Goal: Check status

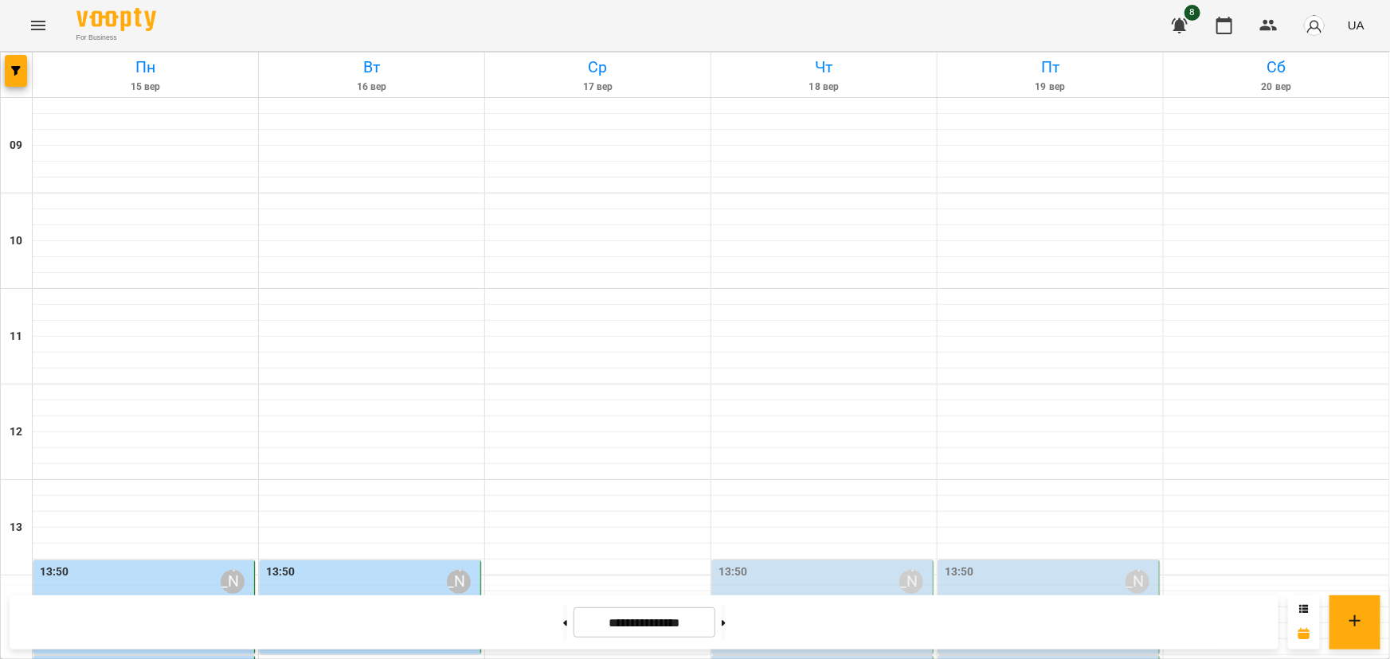
scroll to position [434, 0]
click at [57, 564] on label "13:50" at bounding box center [54, 573] width 29 height 18
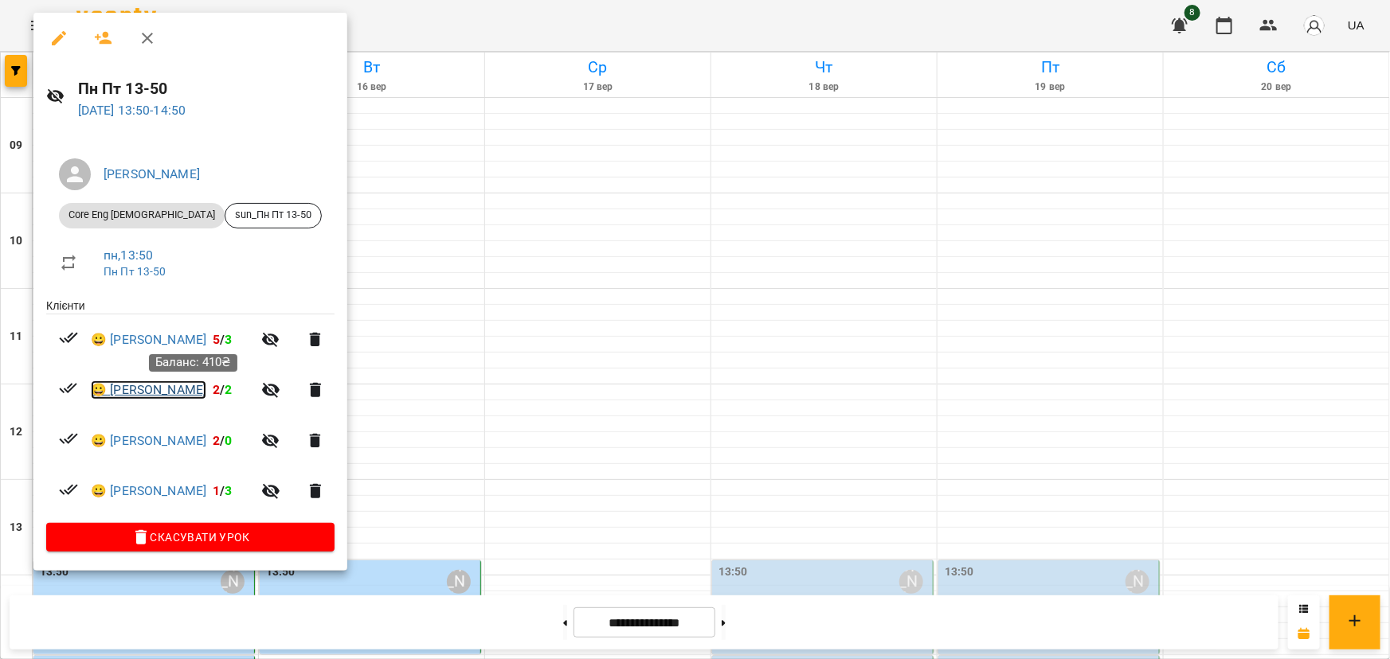
click at [200, 392] on link "😀 [PERSON_NAME]" at bounding box center [148, 390] width 115 height 19
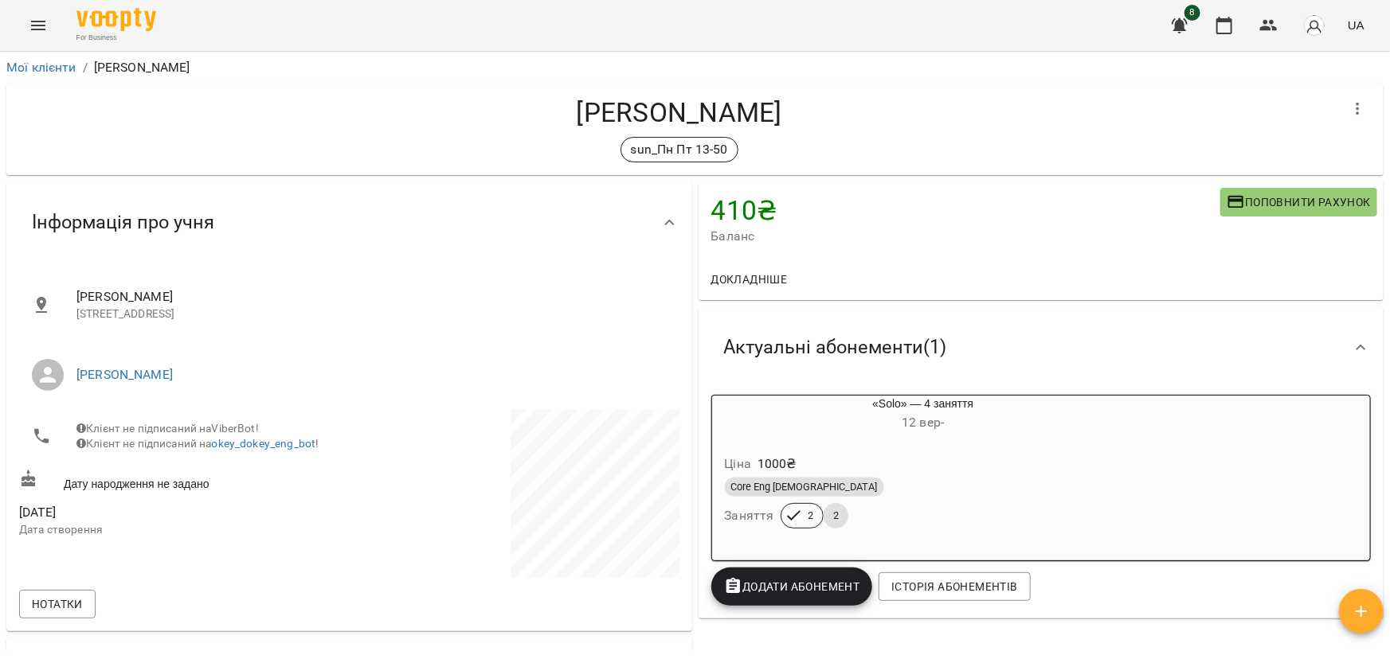
scroll to position [72, 0]
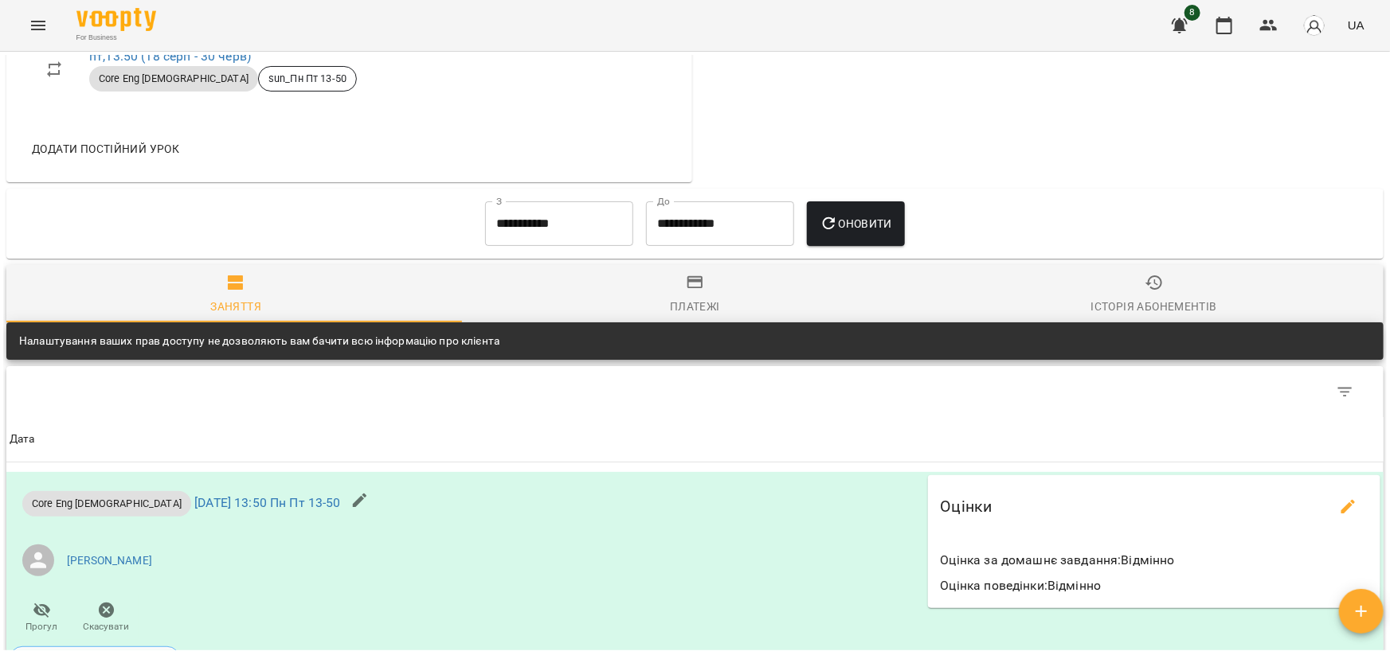
click at [688, 294] on span "Платежі" at bounding box center [695, 294] width 440 height 43
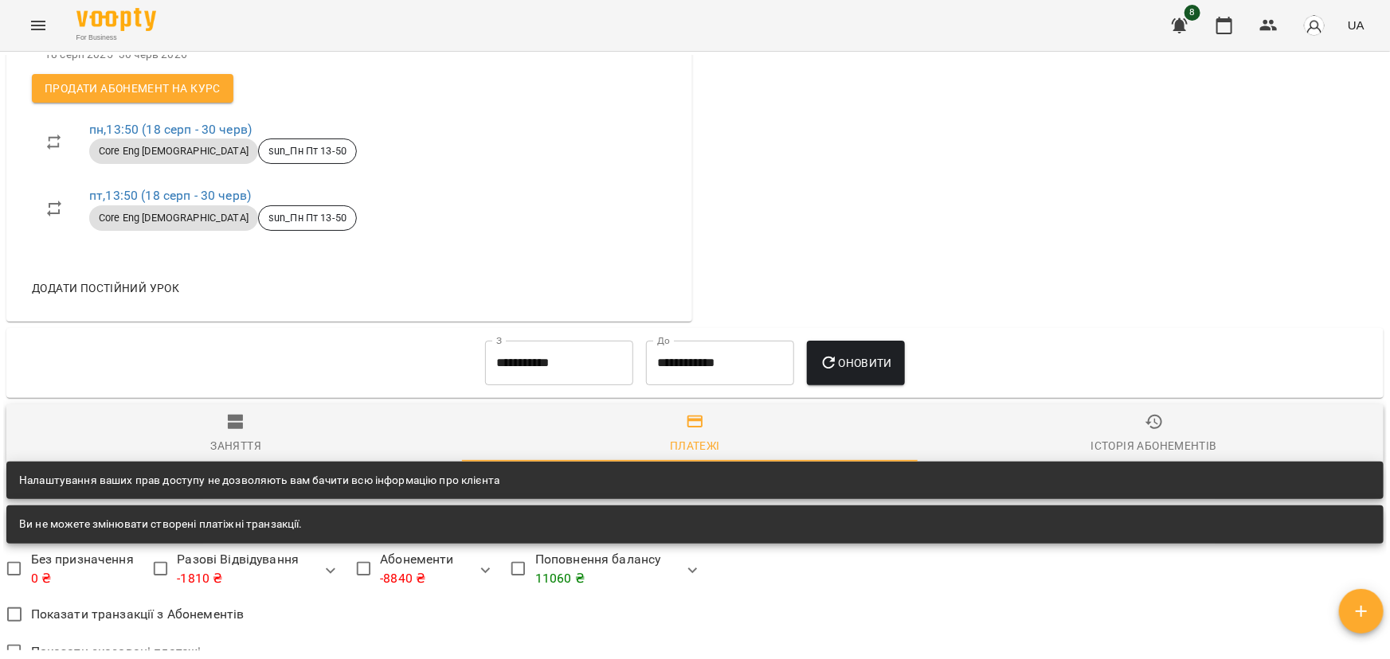
scroll to position [764, 0]
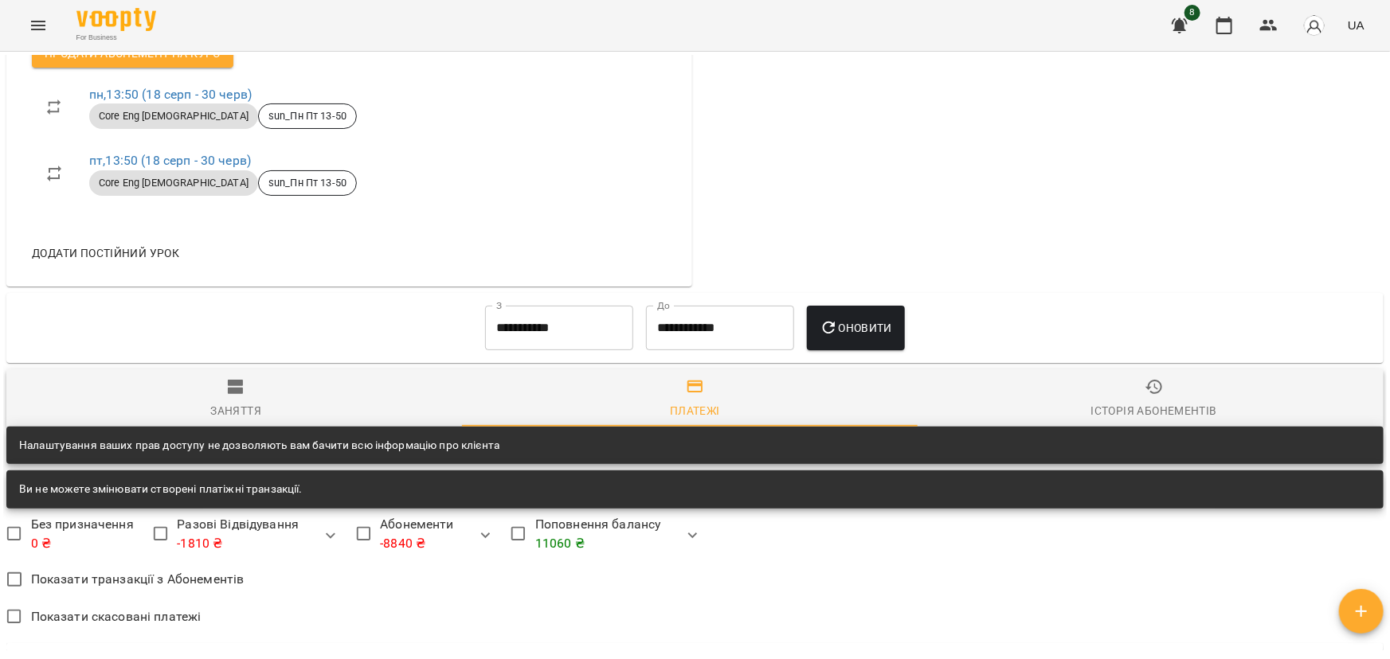
click at [565, 329] on input "**********" at bounding box center [559, 328] width 148 height 45
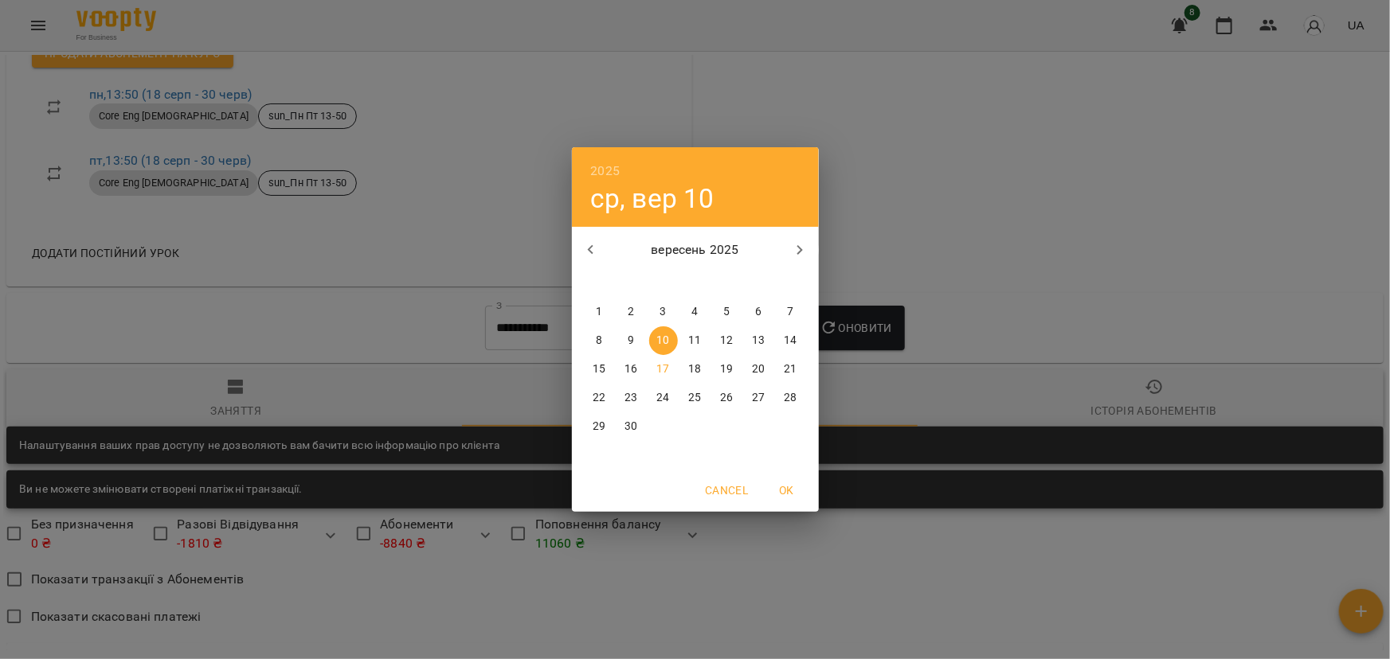
click at [604, 311] on span "1" at bounding box center [599, 312] width 29 height 16
type input "**********"
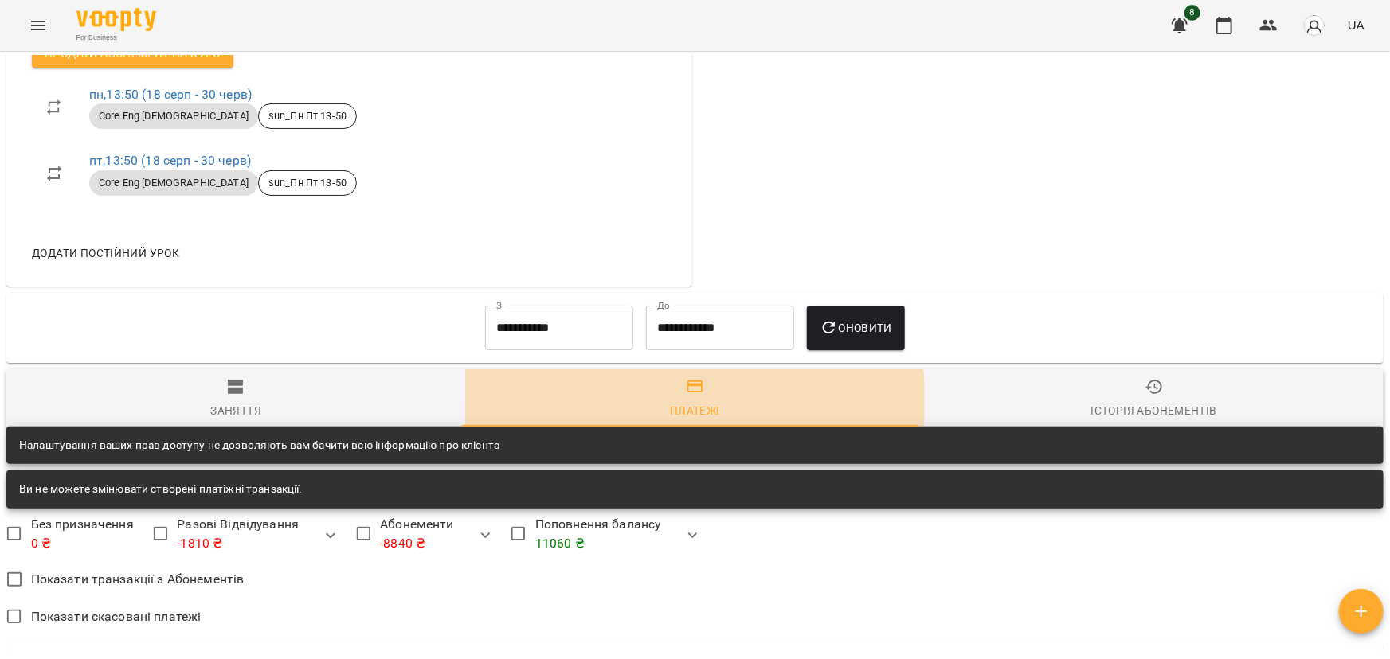
click at [690, 401] on div "Платежі" at bounding box center [695, 410] width 50 height 19
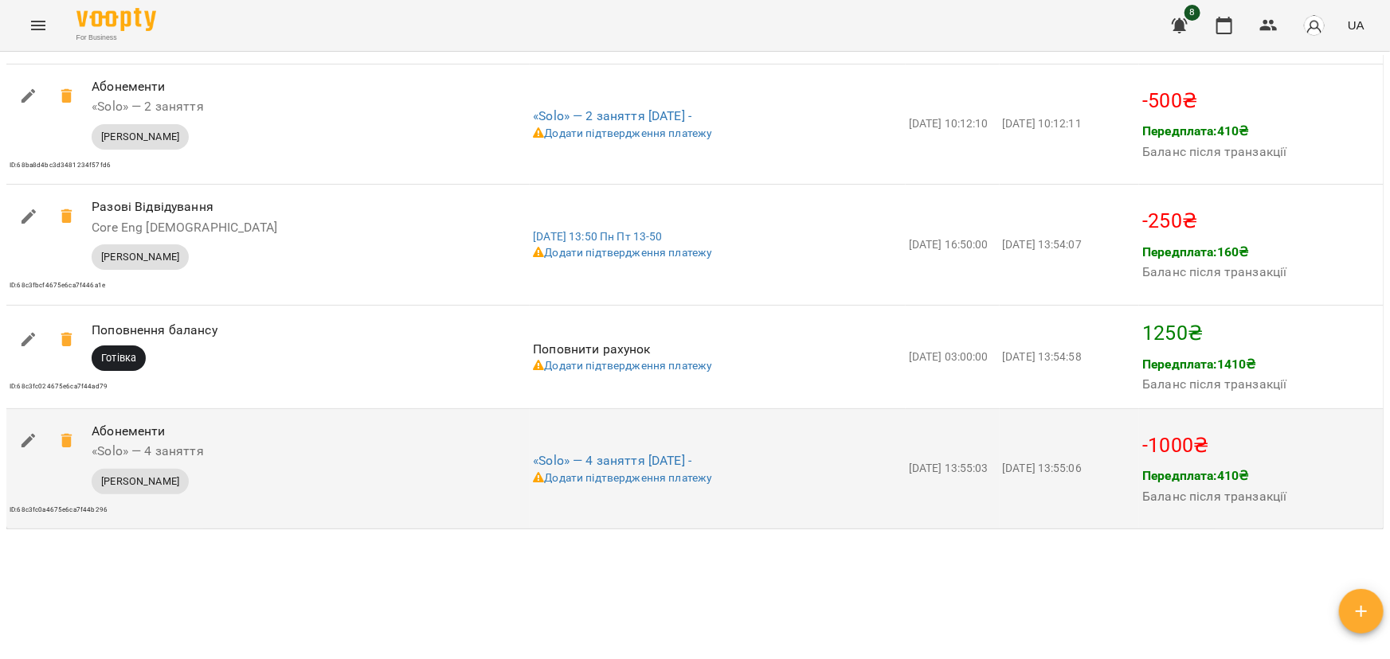
scroll to position [1633, 0]
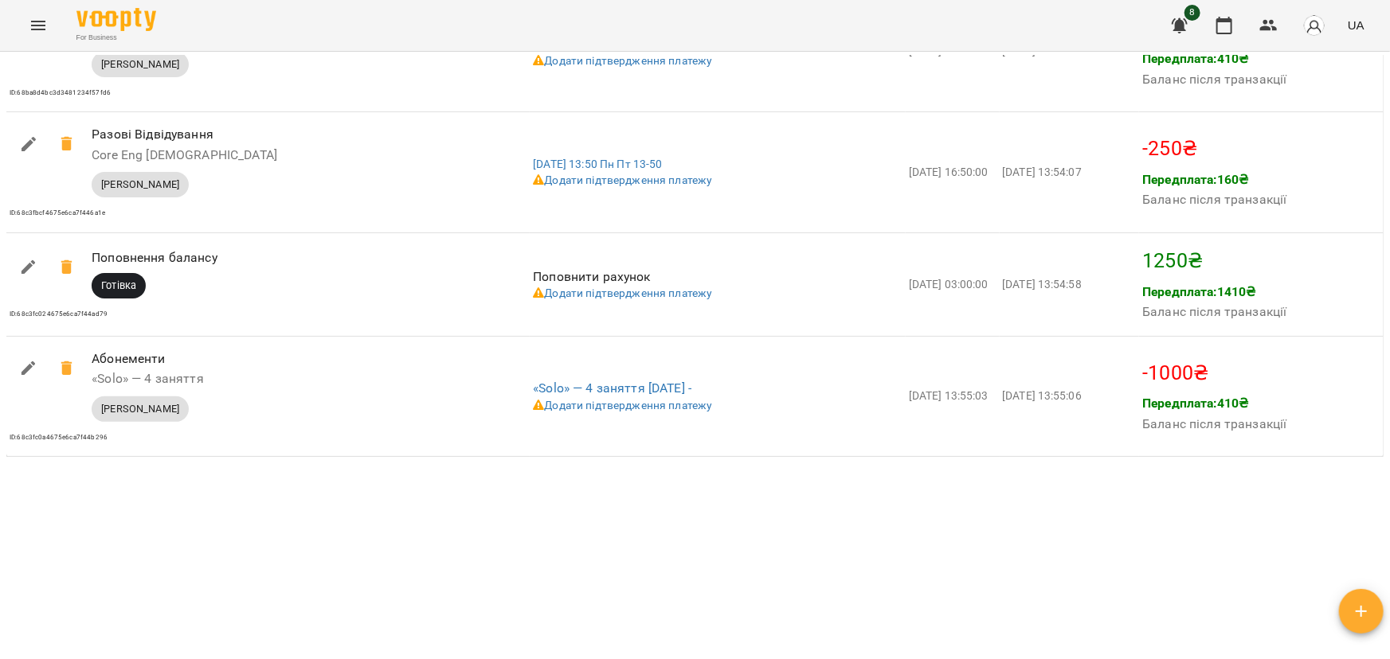
click at [1044, 498] on div "Мої клієнти / [PERSON_NAME] [PERSON_NAME] Пт 13-50 410 ₴ Баланс Поповнити рахун…" at bounding box center [694, 353] width 1383 height 596
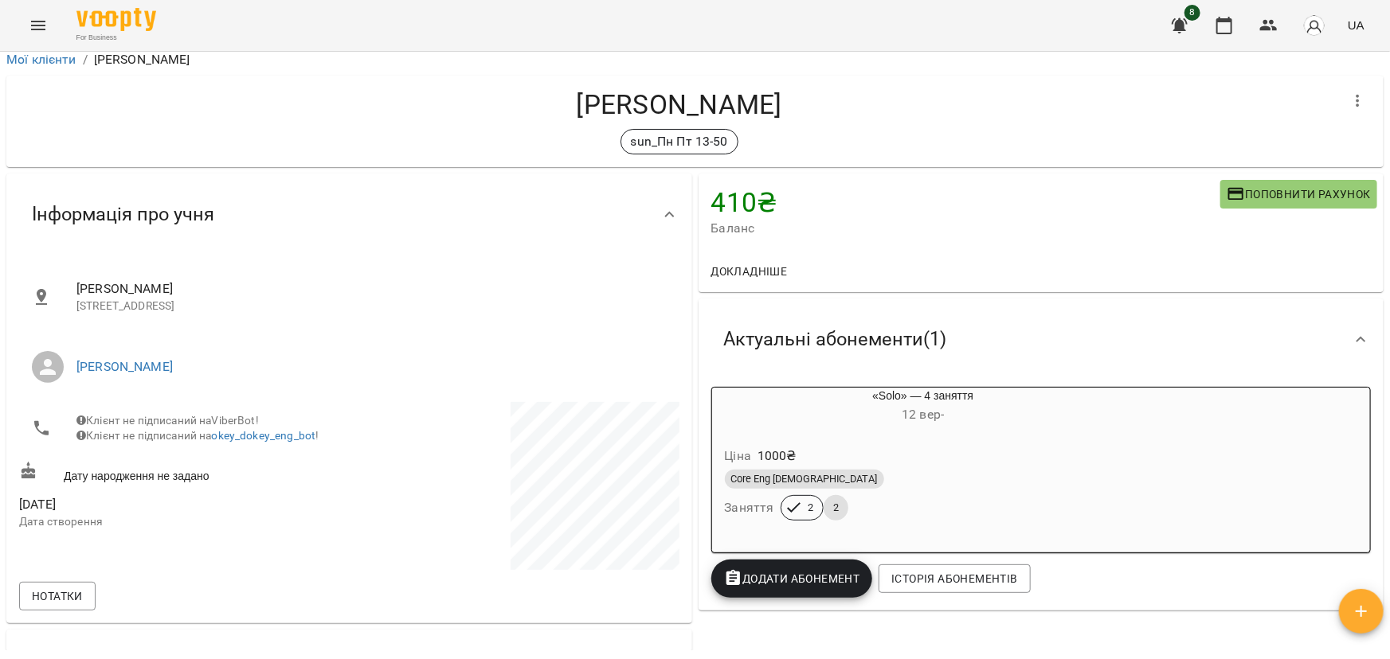
scroll to position [0, 0]
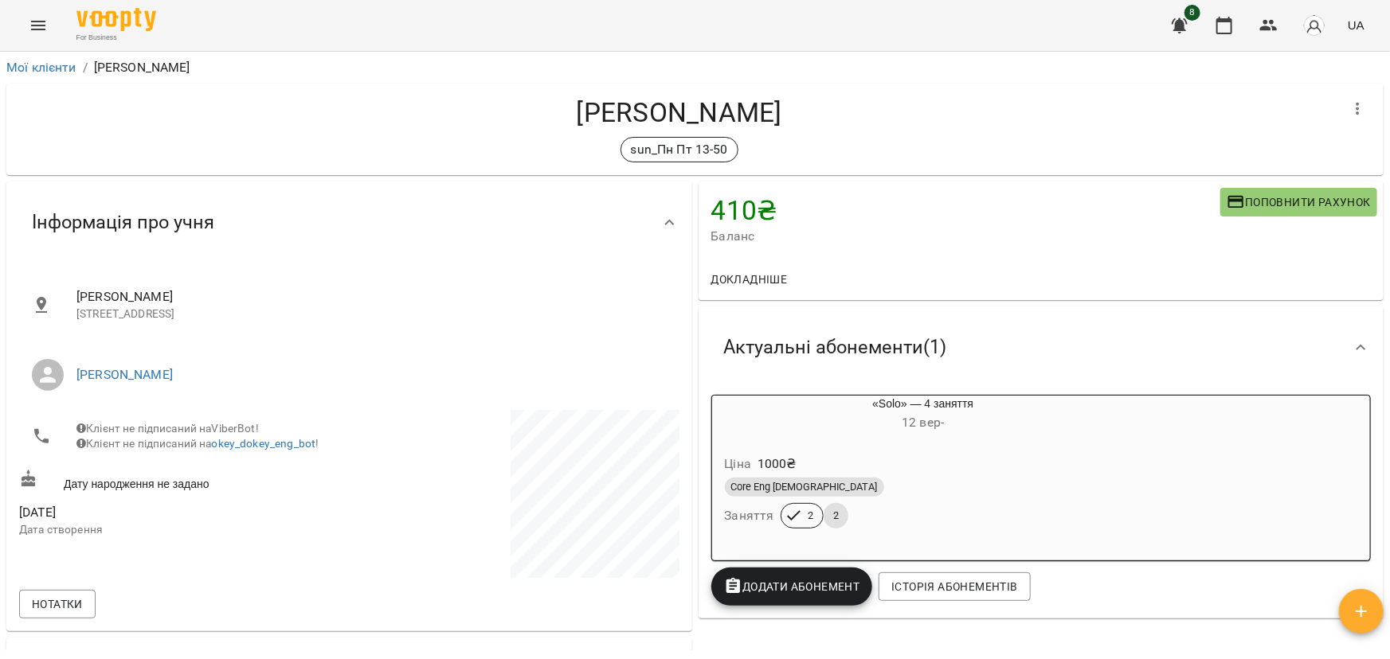
click at [1108, 119] on h4 "[PERSON_NAME]" at bounding box center [679, 112] width 1320 height 33
click at [1226, 29] on icon "button" at bounding box center [1224, 25] width 19 height 19
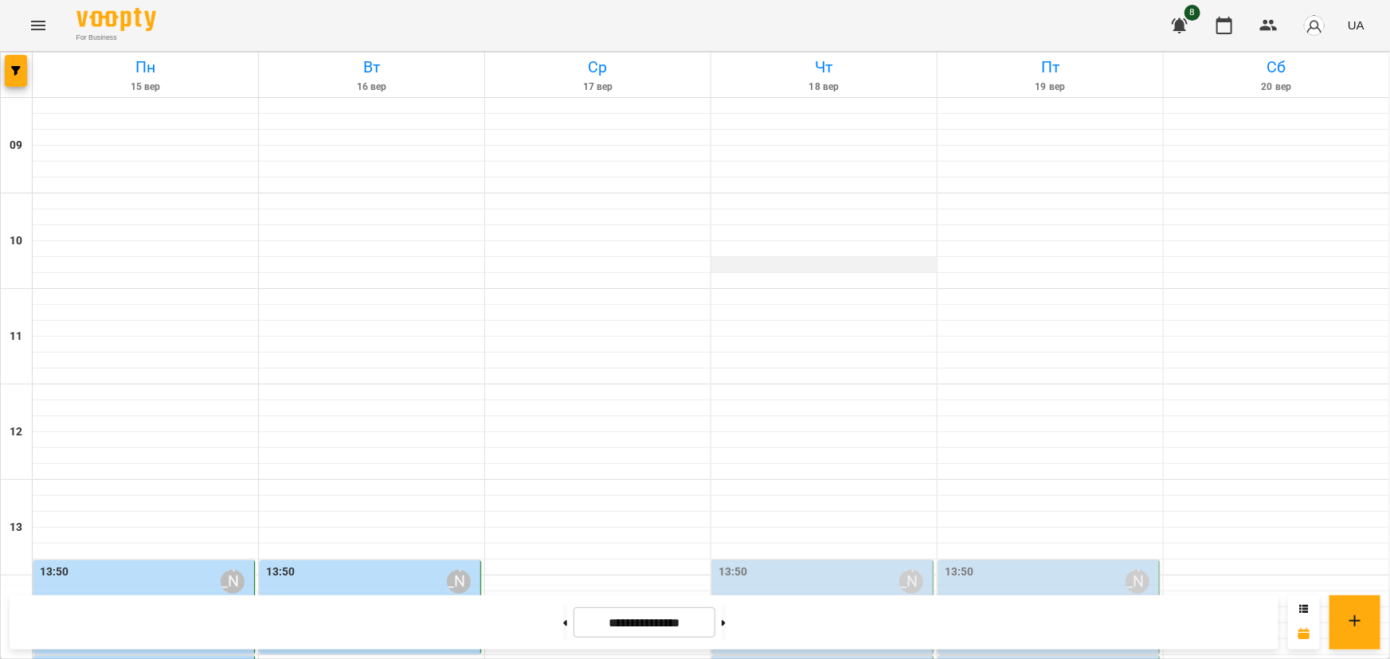
scroll to position [656, 0]
